Goal: Task Accomplishment & Management: Manage account settings

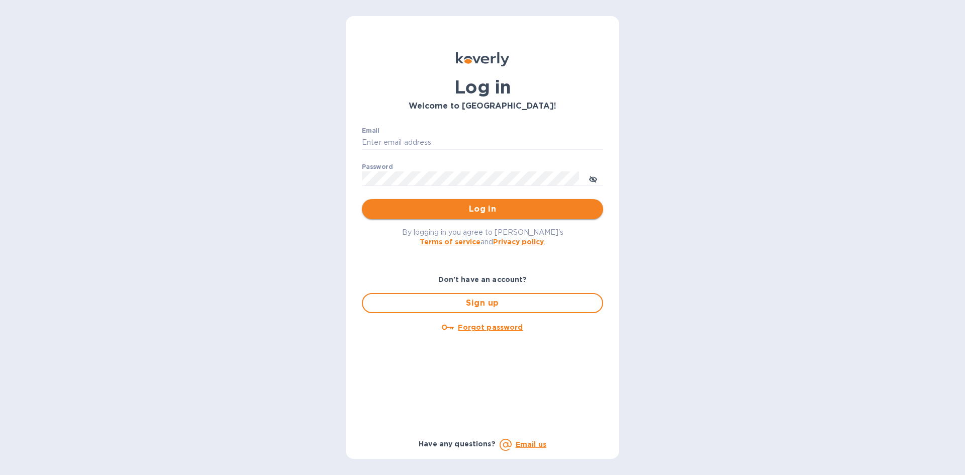
type input "shia@styleedit.com"
click at [498, 209] on span "Log in" at bounding box center [482, 209] width 225 height 12
